Goal: Register for event/course

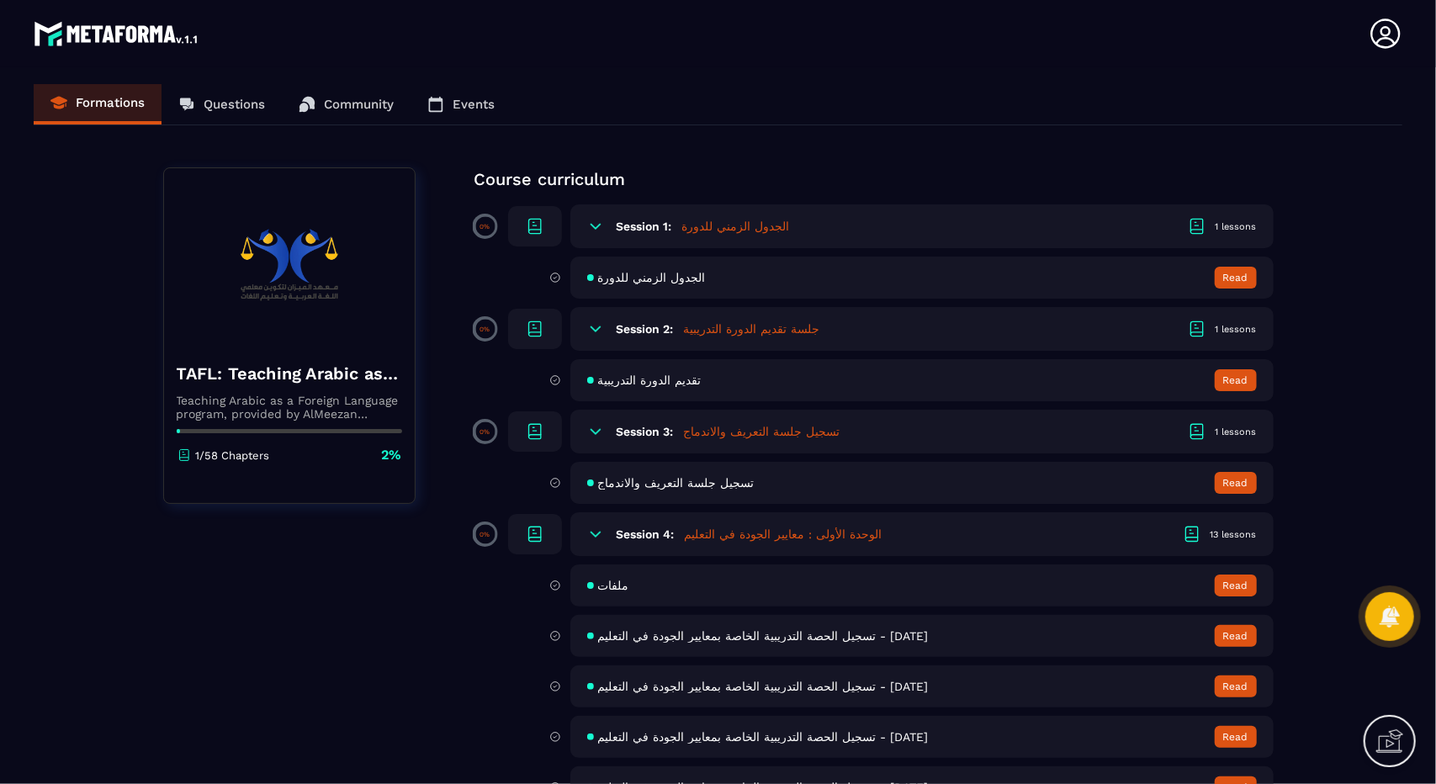
click at [1253, 489] on button "Read" at bounding box center [1236, 483] width 42 height 22
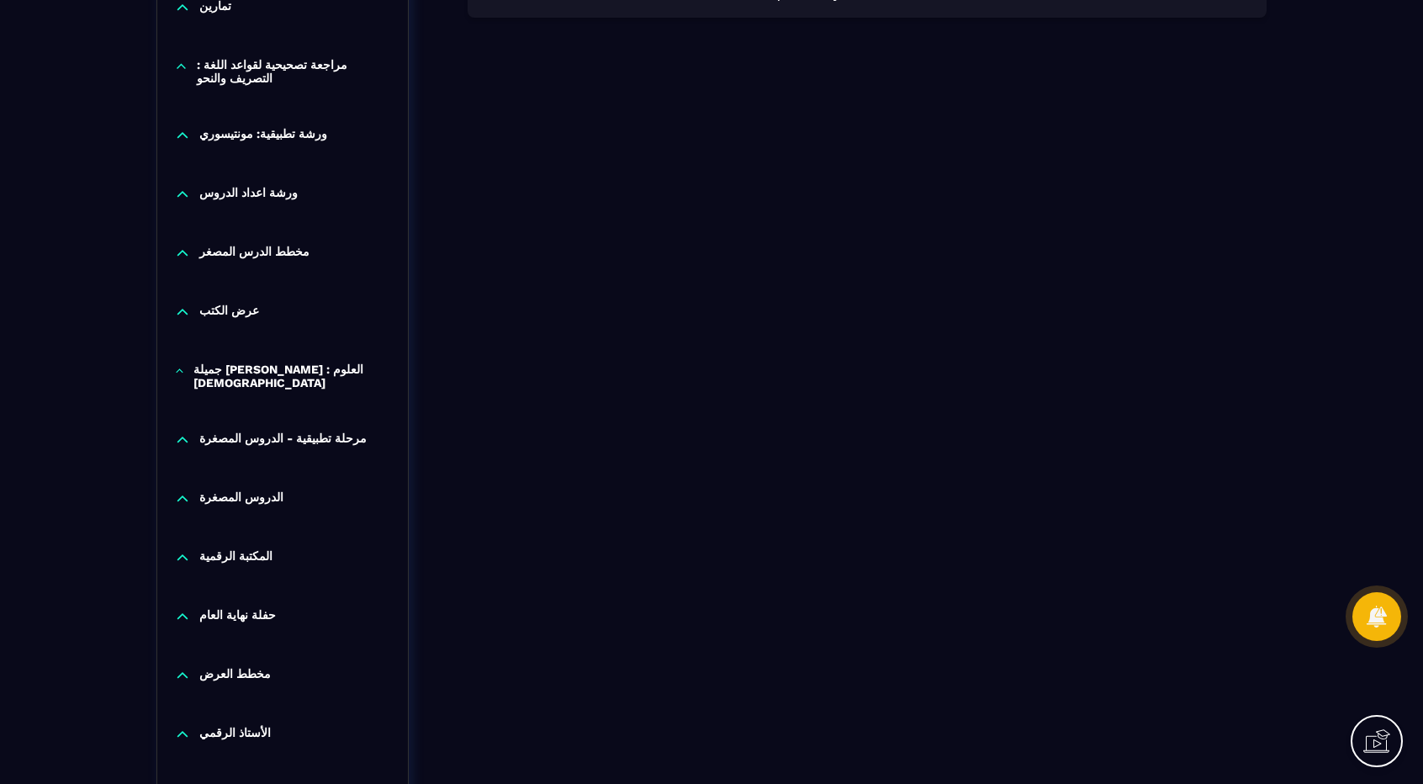
scroll to position [1175, 0]
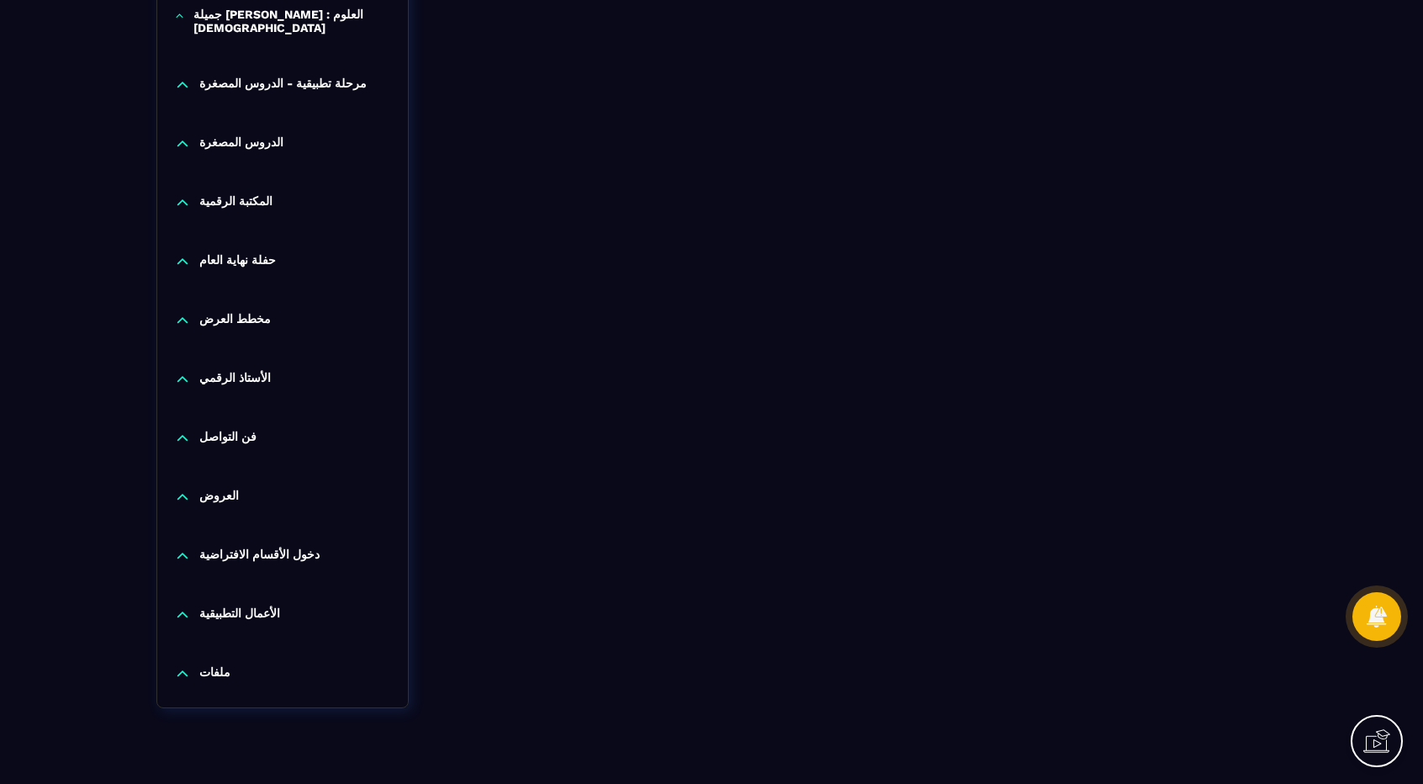
click at [225, 548] on p "دخول الأقسام الافتراضية" at bounding box center [259, 556] width 120 height 17
click at [207, 413] on div "فن التواصل" at bounding box center [282, 442] width 251 height 59
click at [215, 430] on p "فن التواصل" at bounding box center [227, 438] width 57 height 17
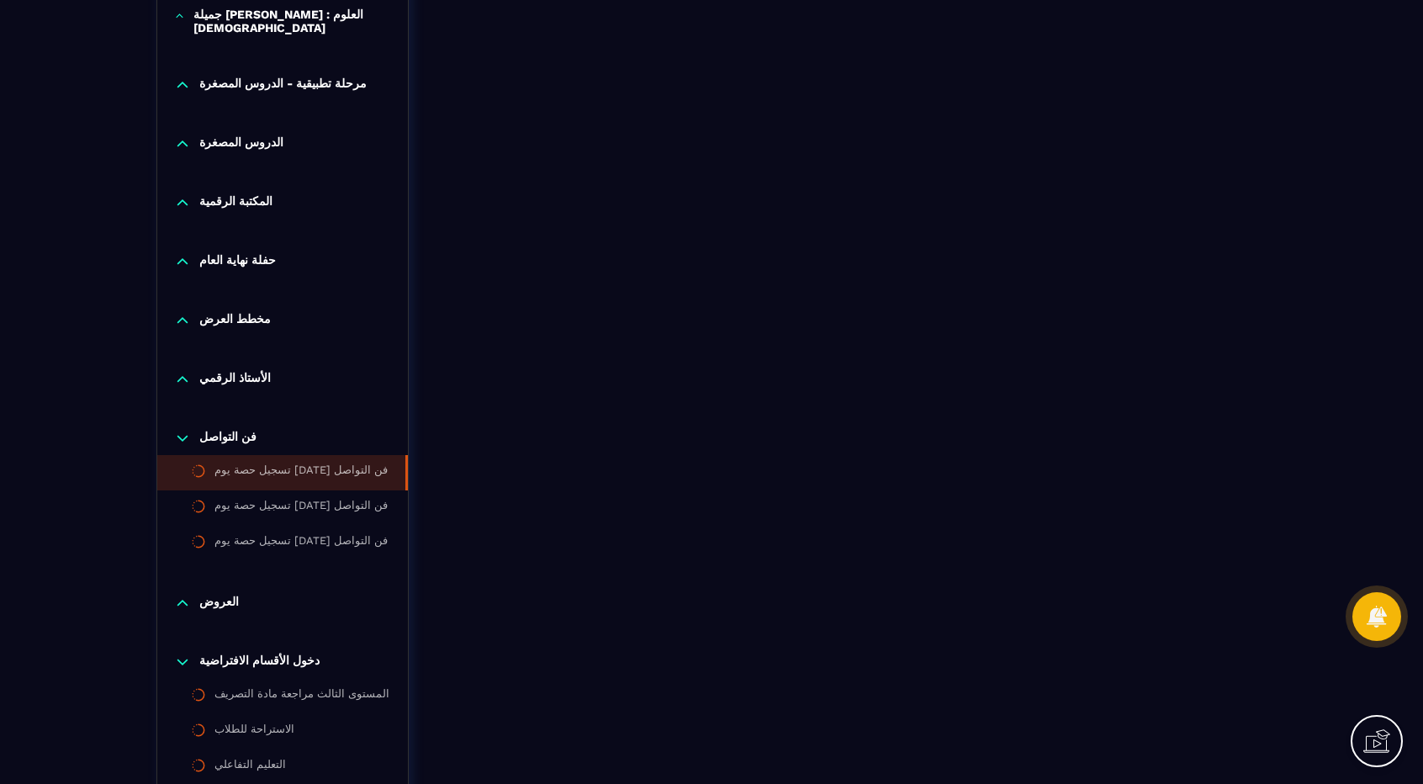
click at [273, 463] on div "تسجيل حصة يوم [DATE] فن التواصل" at bounding box center [300, 472] width 173 height 19
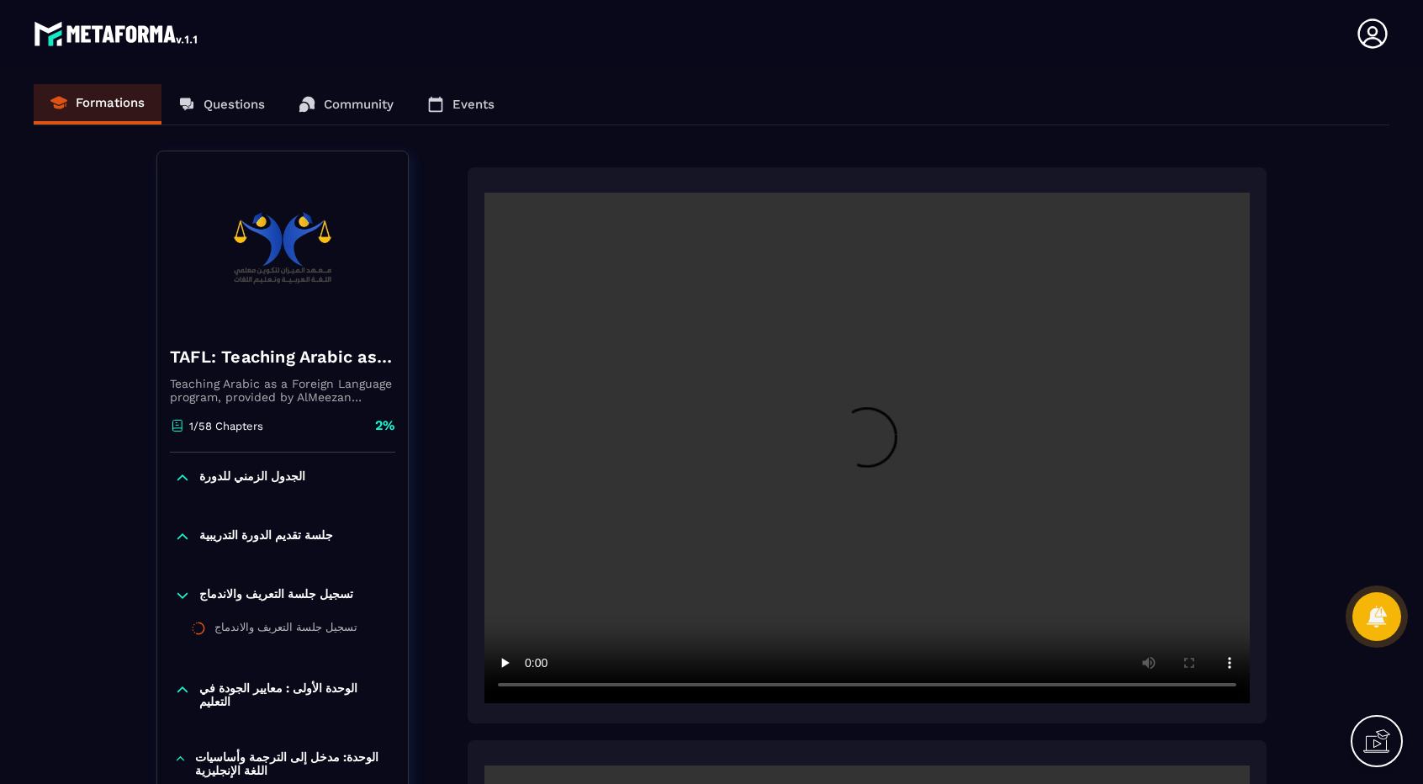
drag, startPoint x: 839, startPoint y: 363, endPoint x: 1317, endPoint y: 393, distance: 478.7
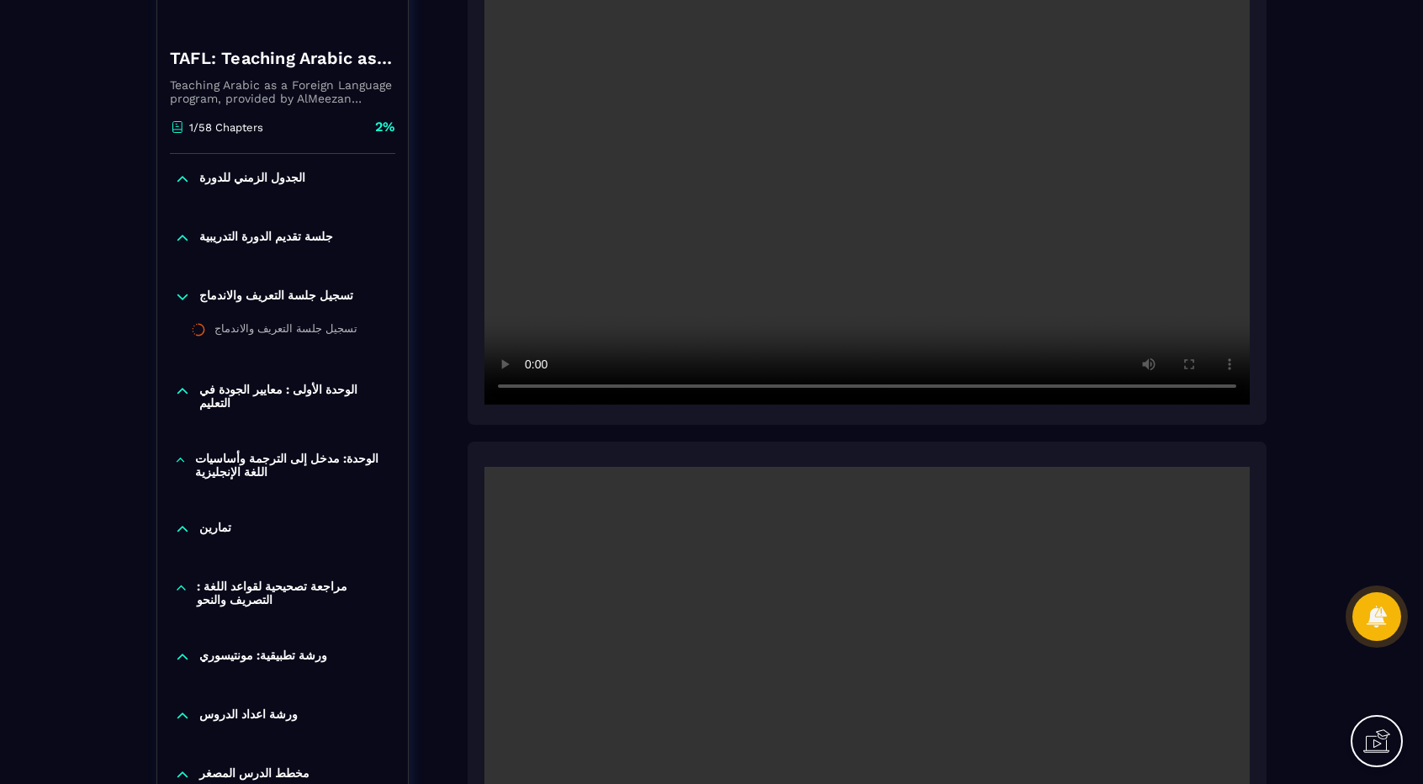
scroll to position [289, 0]
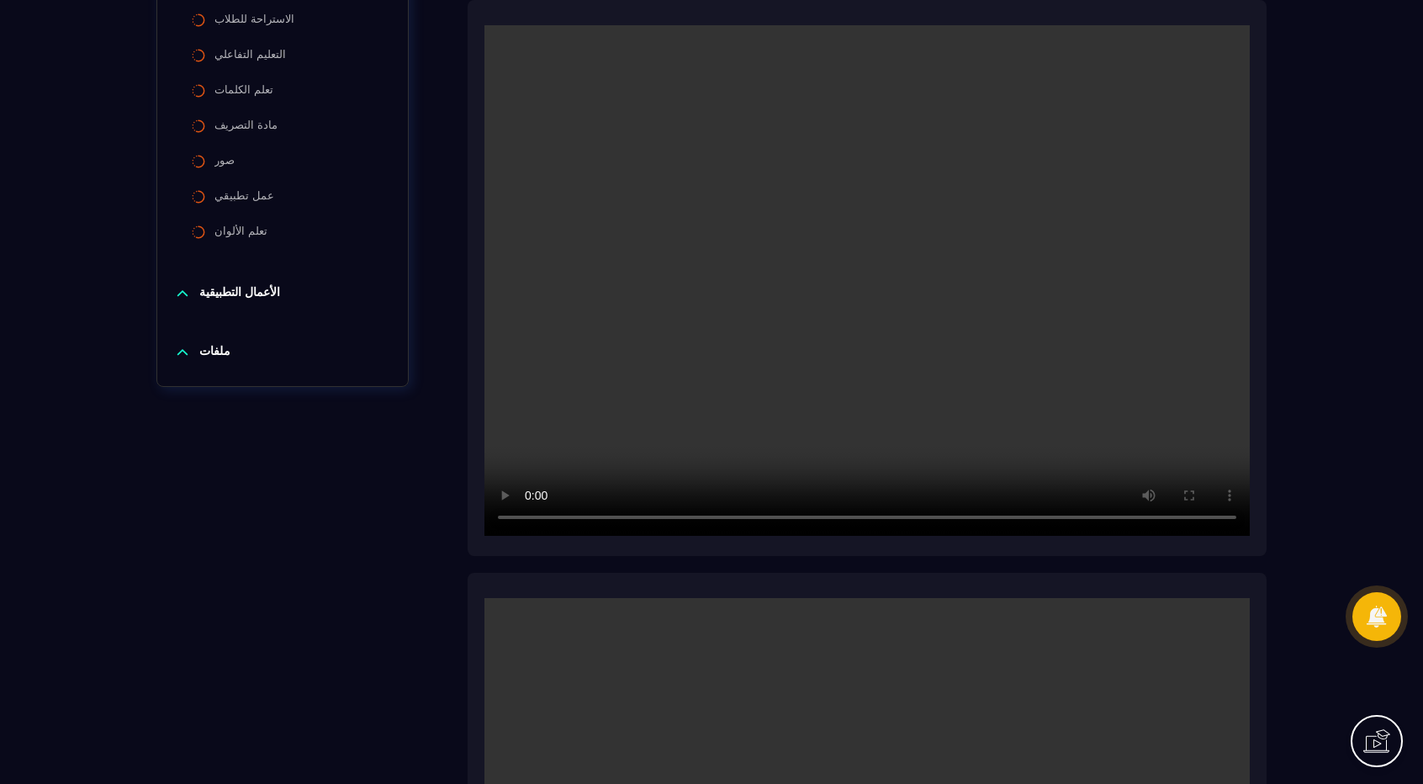
scroll to position [1917, 0]
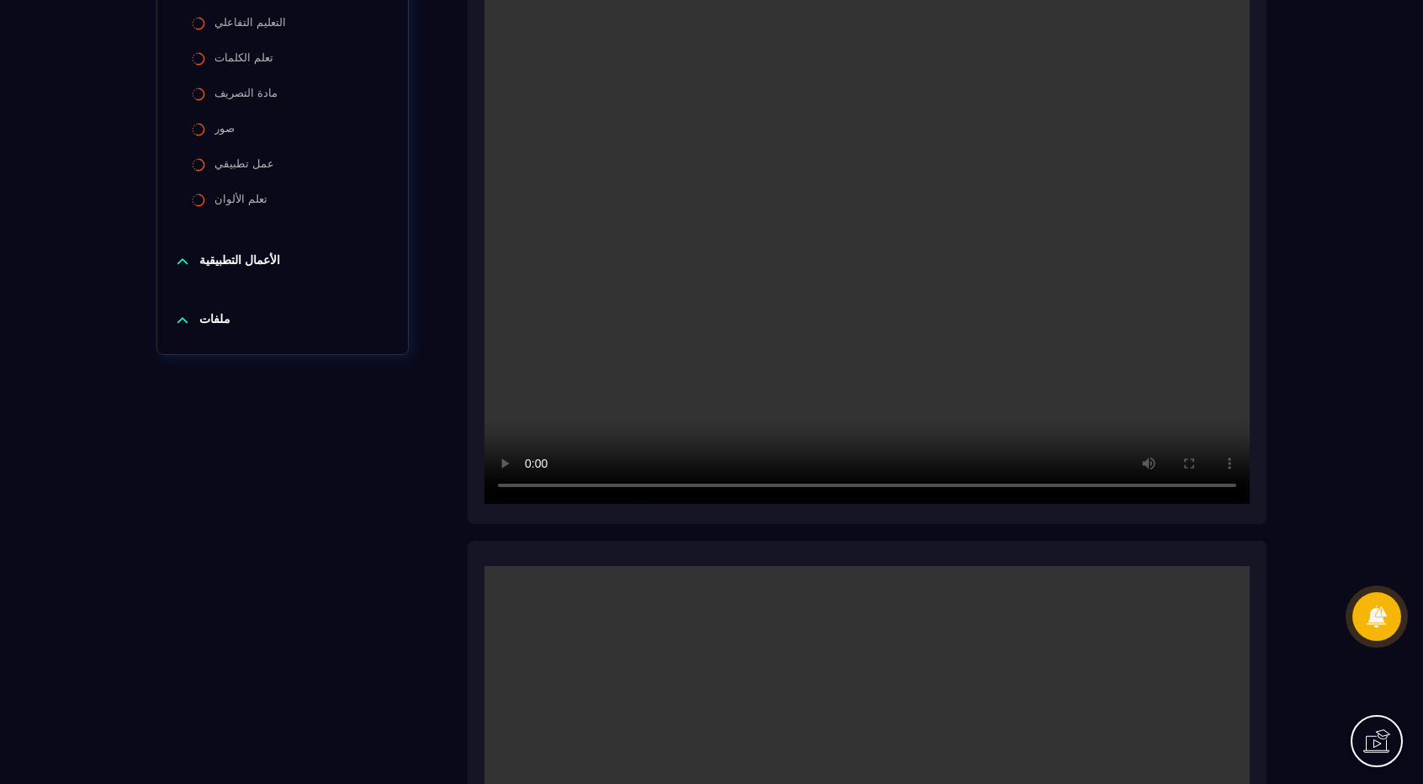
click at [1268, 460] on div "TAFL: Teaching Arabic as a Foreign Language program Teaching Arabic as a Foreig…" at bounding box center [712, 309] width 1356 height 4150
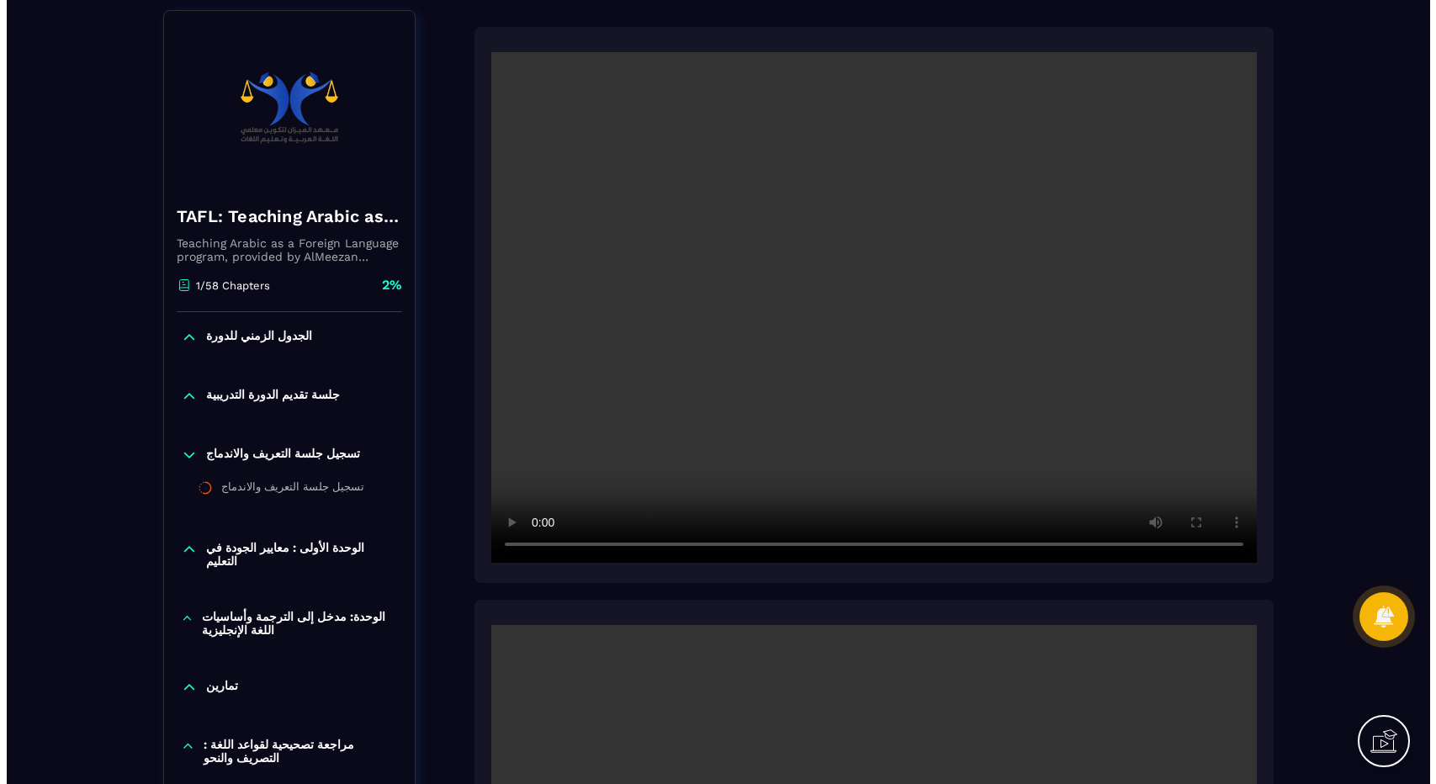
scroll to position [0, 0]
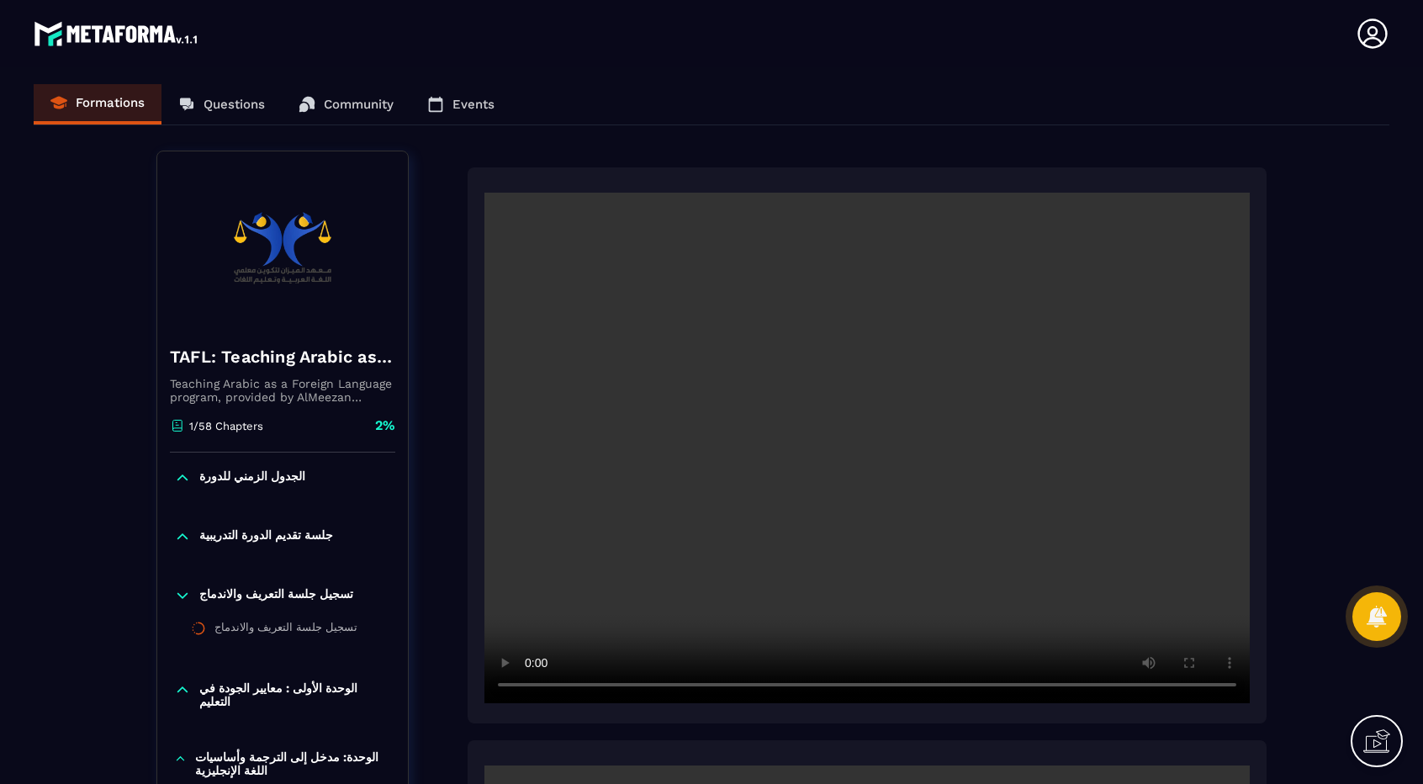
click at [119, 46] on img at bounding box center [117, 34] width 167 height 34
